Goal: Find specific page/section: Find specific page/section

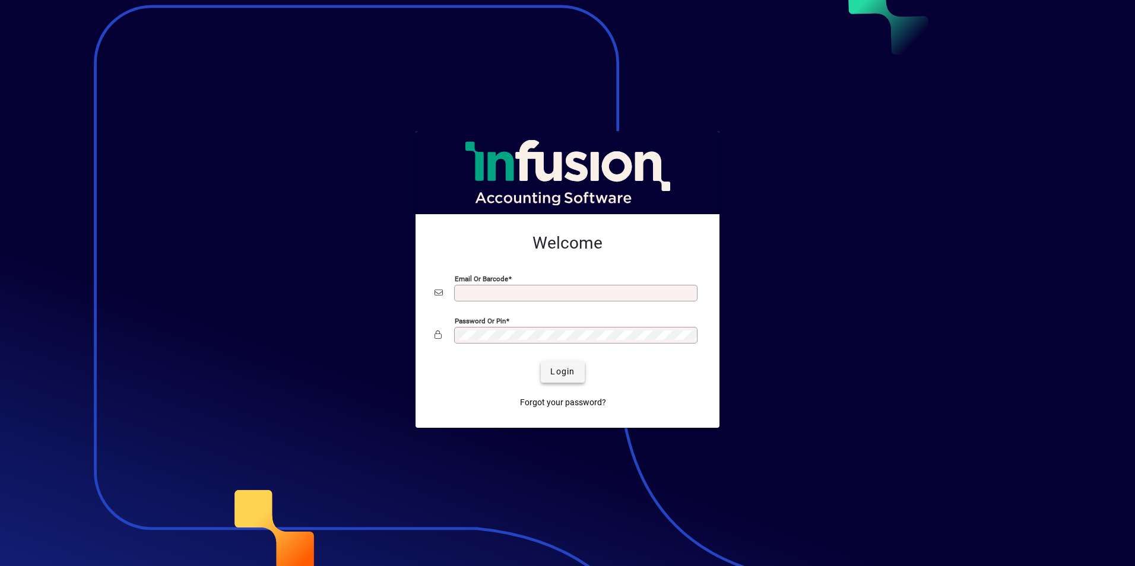
type input "**********"
click at [573, 371] on span "Login" at bounding box center [562, 372] width 24 height 12
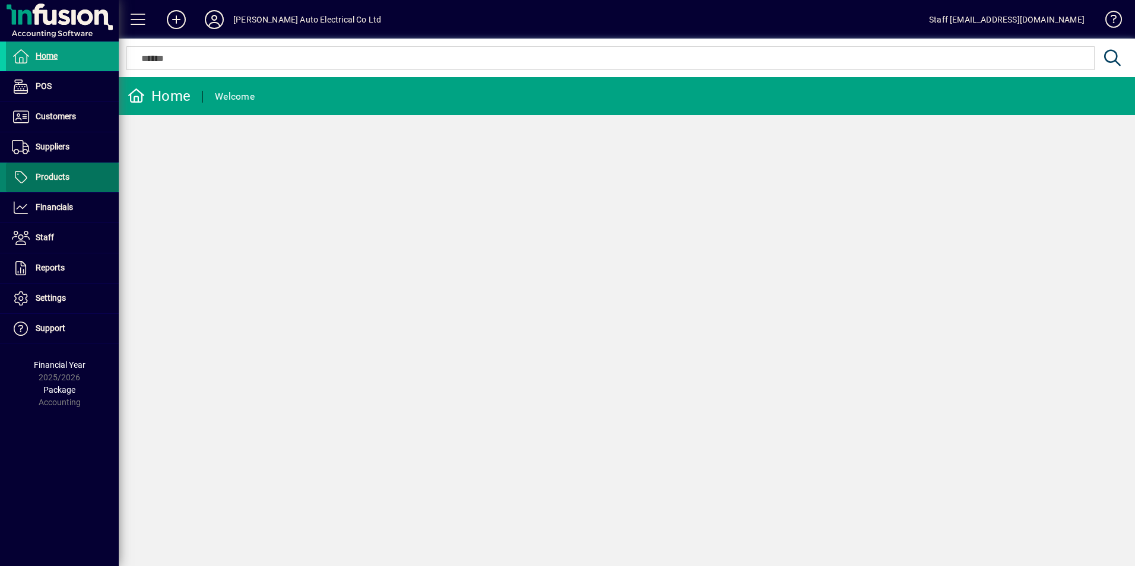
click at [83, 171] on span at bounding box center [62, 177] width 113 height 28
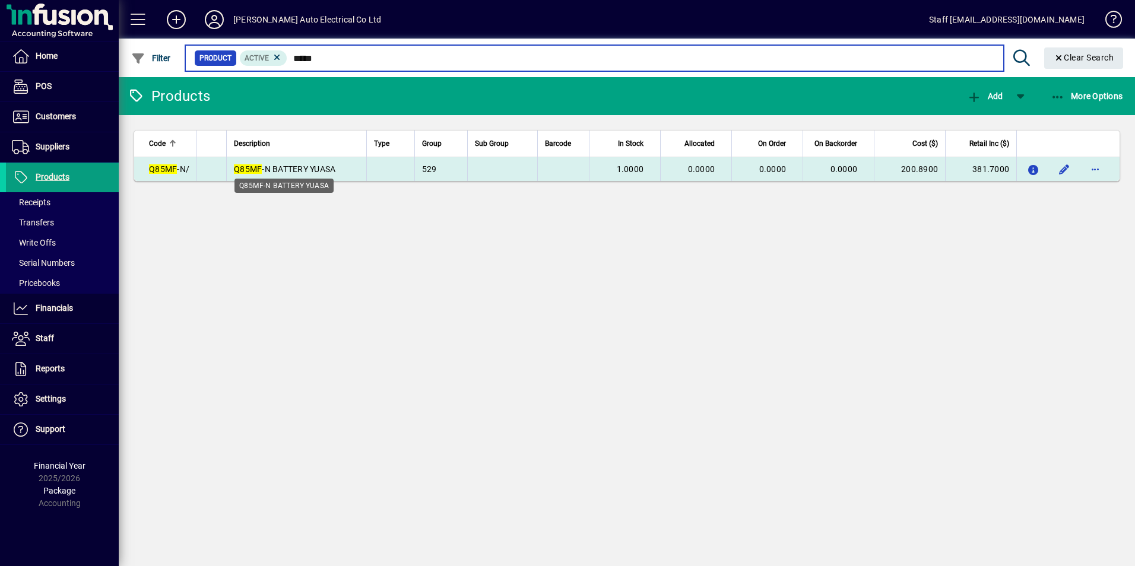
type input "*****"
